Goal: Transaction & Acquisition: Book appointment/travel/reservation

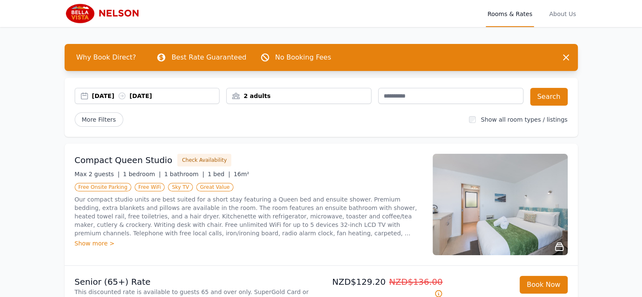
click at [124, 94] on div "[DATE] [DATE]" at bounding box center [155, 96] width 127 height 8
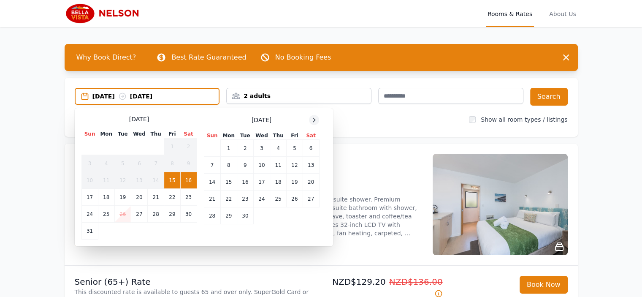
click at [316, 117] on icon at bounding box center [314, 119] width 7 height 7
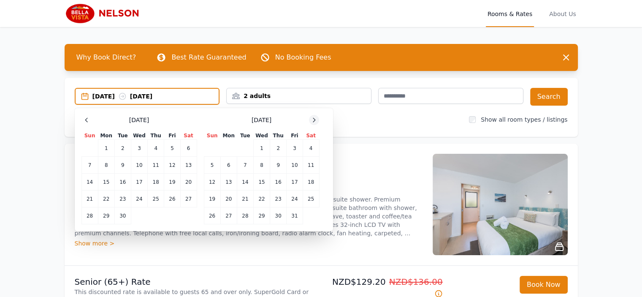
click at [316, 121] on icon at bounding box center [314, 119] width 7 height 7
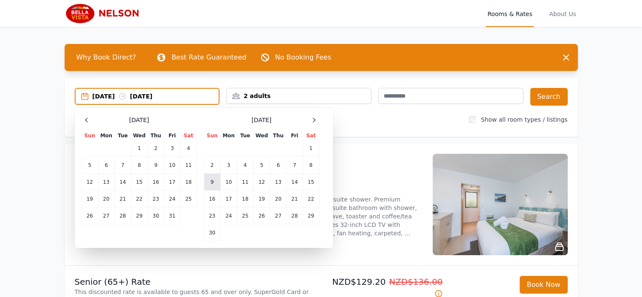
click at [214, 185] on td "9" at bounding box center [212, 181] width 16 height 17
click at [261, 182] on td "12" at bounding box center [261, 181] width 16 height 17
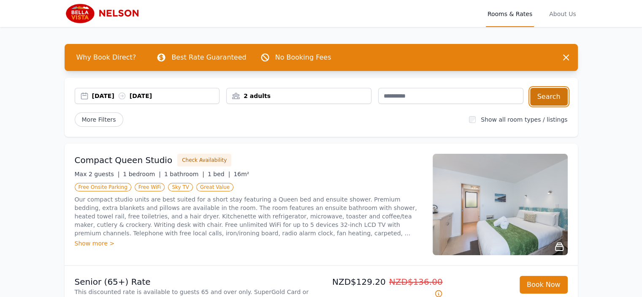
click at [552, 97] on button "Search" at bounding box center [549, 97] width 38 height 18
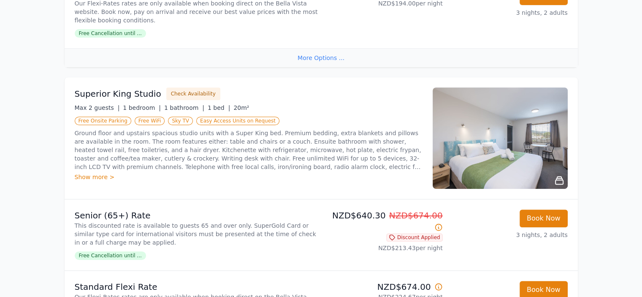
scroll to position [422, 0]
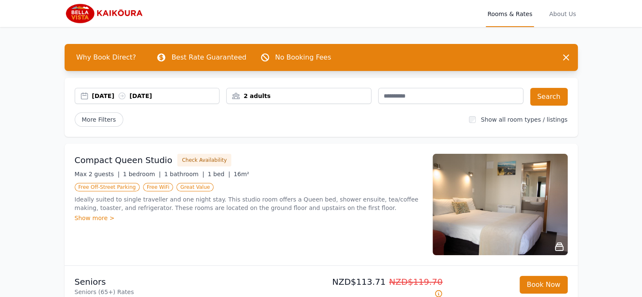
click at [118, 96] on div "[DATE] [DATE]" at bounding box center [155, 96] width 127 height 8
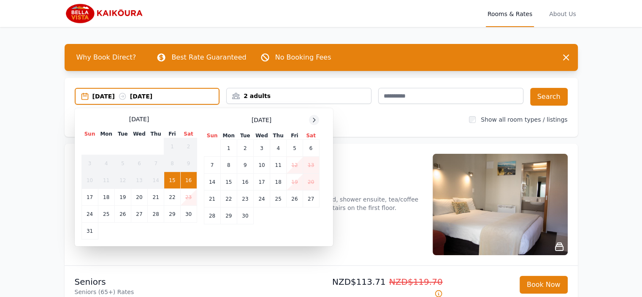
click at [311, 119] on icon at bounding box center [314, 119] width 7 height 7
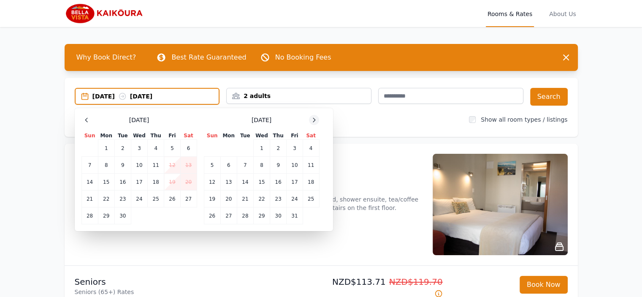
click at [311, 119] on icon at bounding box center [314, 119] width 7 height 7
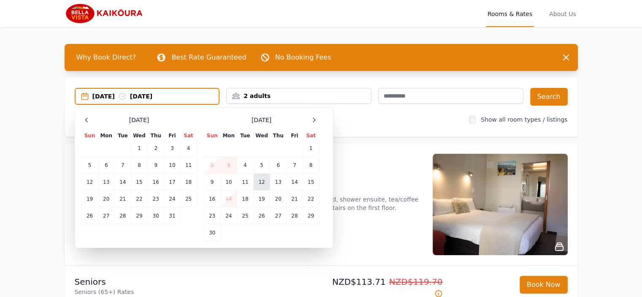
click at [262, 179] on td "12" at bounding box center [261, 181] width 16 height 17
click at [292, 181] on td "14" at bounding box center [295, 181] width 16 height 17
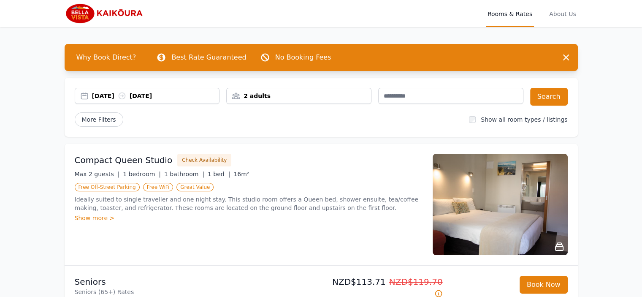
click at [115, 95] on div "12 Nov 2025 14 Nov 2025" at bounding box center [155, 96] width 127 height 8
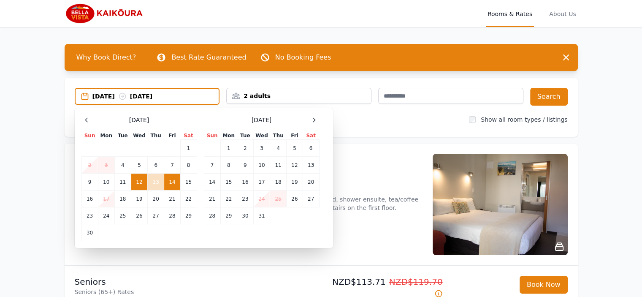
click at [140, 184] on td "12" at bounding box center [139, 181] width 16 height 17
click at [157, 181] on td "13" at bounding box center [156, 181] width 16 height 17
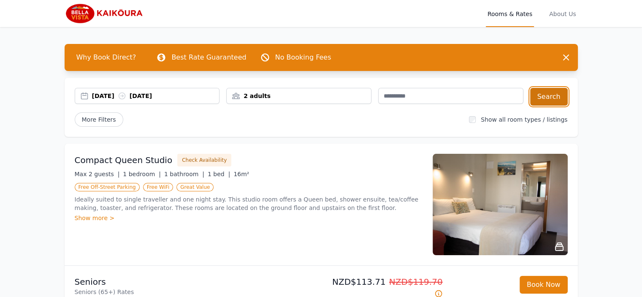
click at [549, 93] on button "Search" at bounding box center [549, 97] width 38 height 18
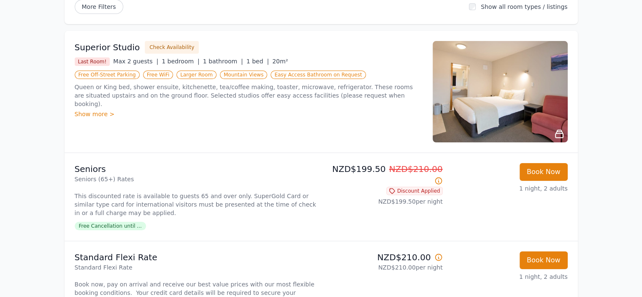
scroll to position [127, 0]
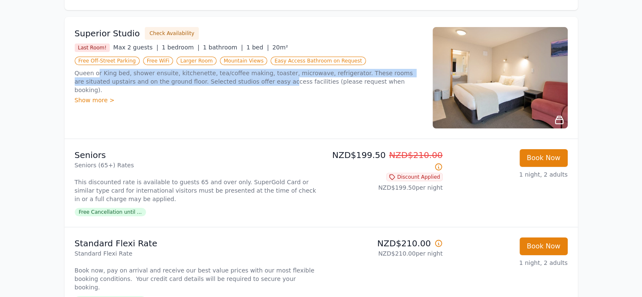
drag, startPoint x: 123, startPoint y: 73, endPoint x: 238, endPoint y: 81, distance: 115.0
click at [238, 81] on p "Queen or King bed, shower ensuite, kitchenette, tea/coffee making, toaster, mic…" at bounding box center [249, 81] width 348 height 25
